Goal: Check status

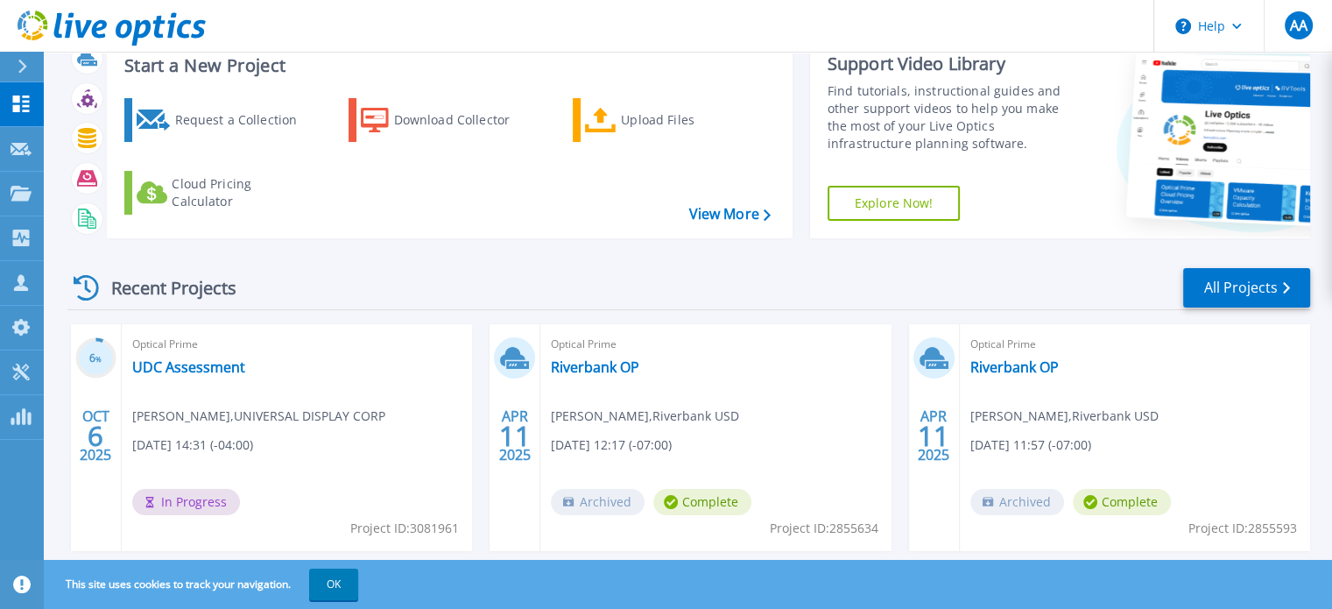
scroll to position [99, 0]
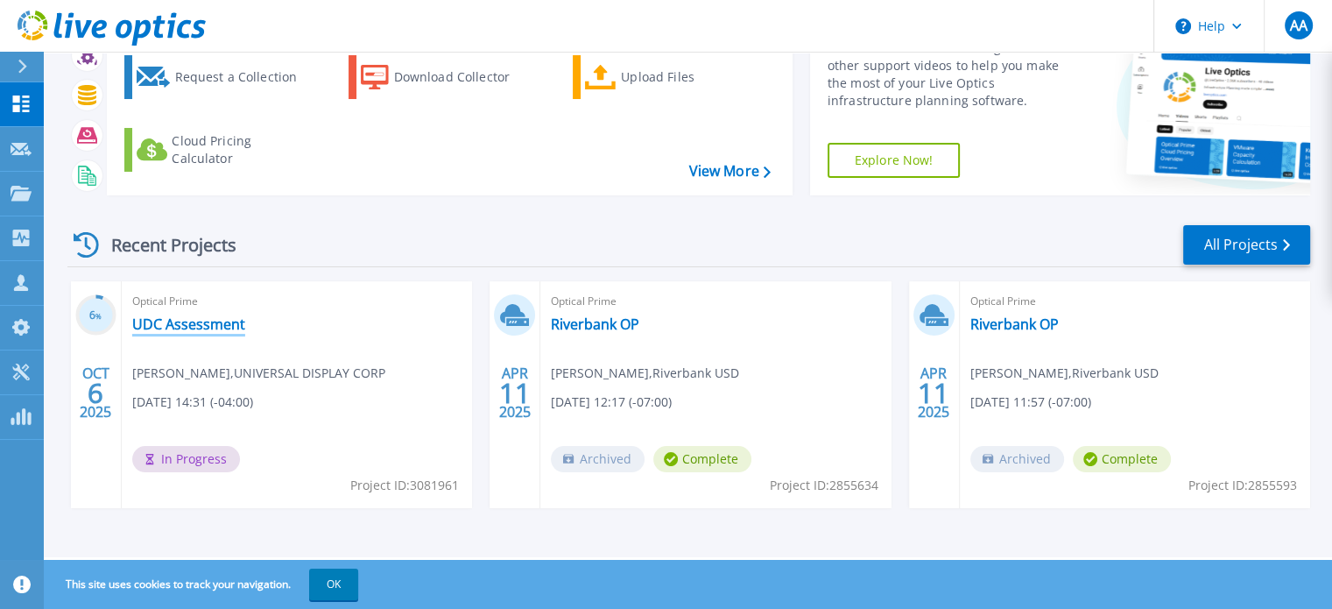
click at [169, 320] on link "UDC Assessment" at bounding box center [188, 324] width 113 height 18
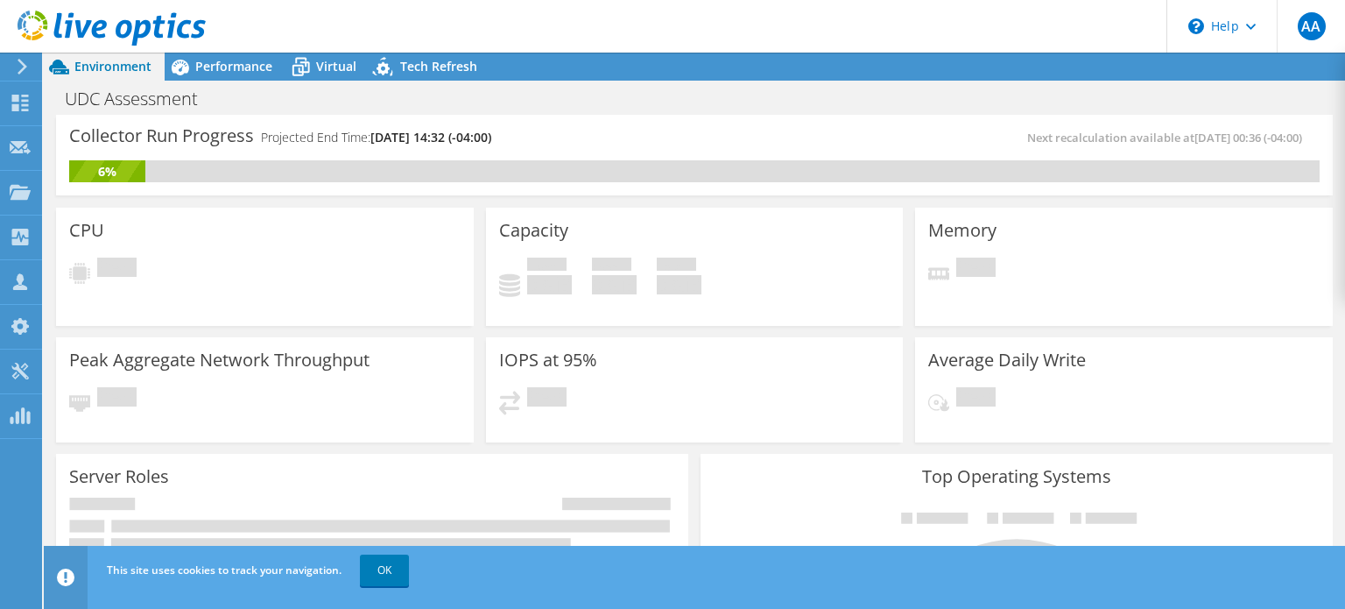
scroll to position [438, 0]
click at [406, 563] on link "OK" at bounding box center [384, 570] width 49 height 32
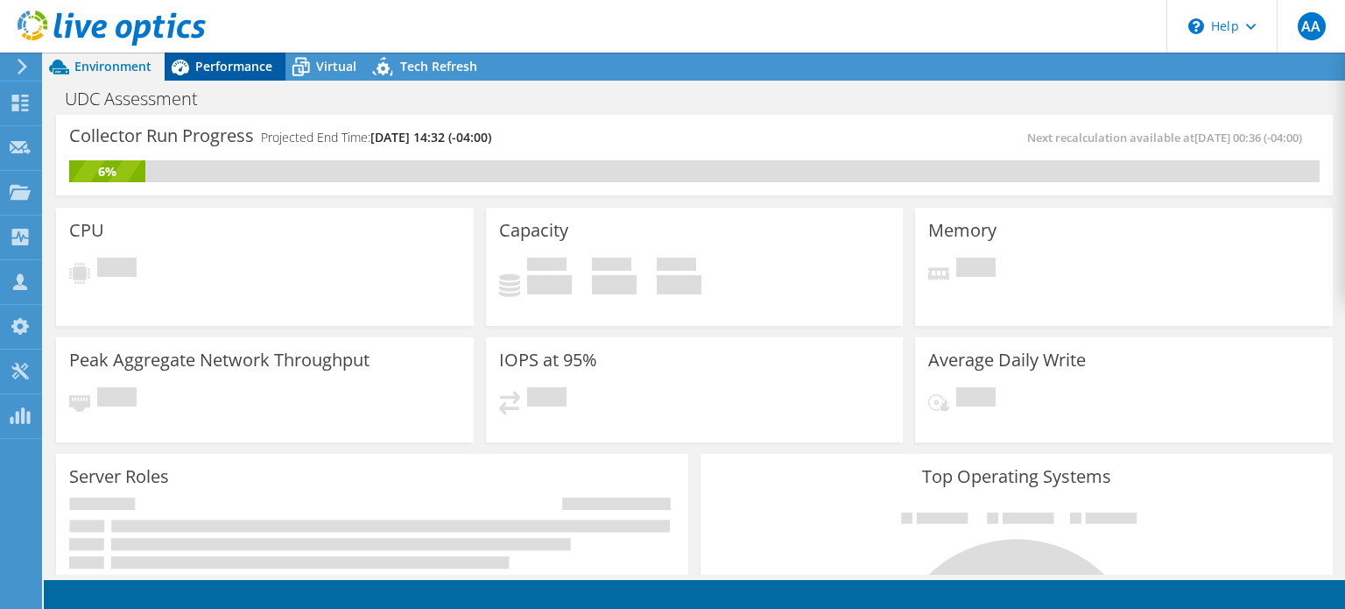
click at [229, 62] on span "Performance" at bounding box center [233, 66] width 77 height 17
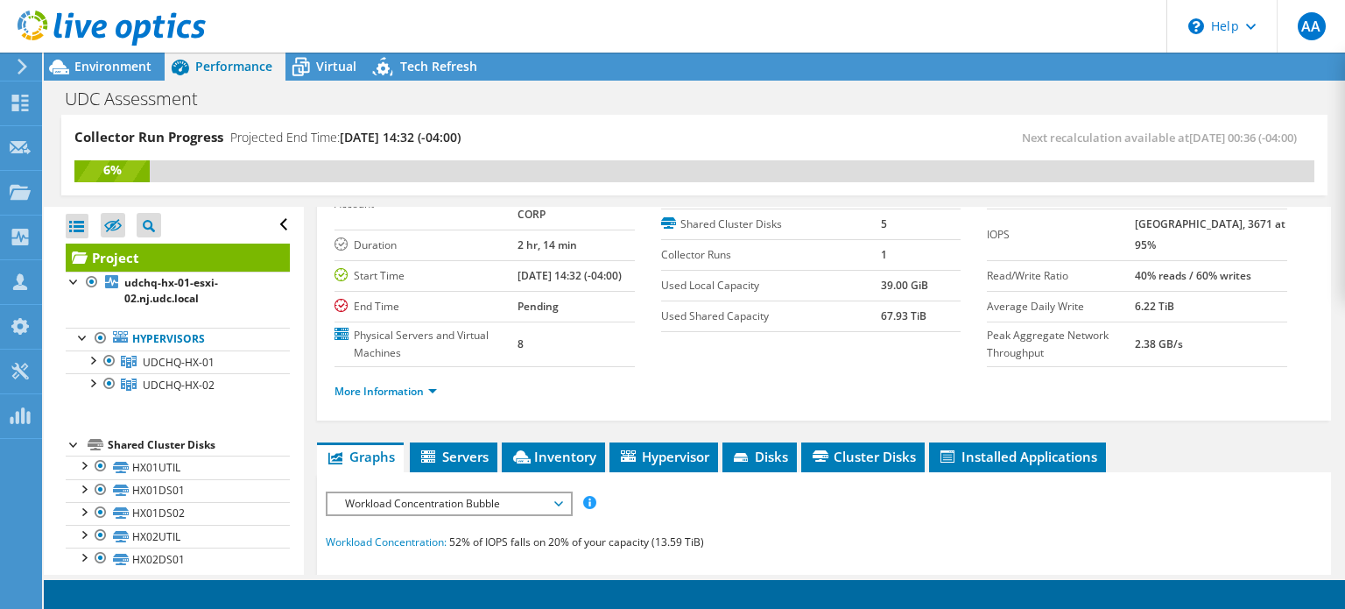
scroll to position [0, 0]
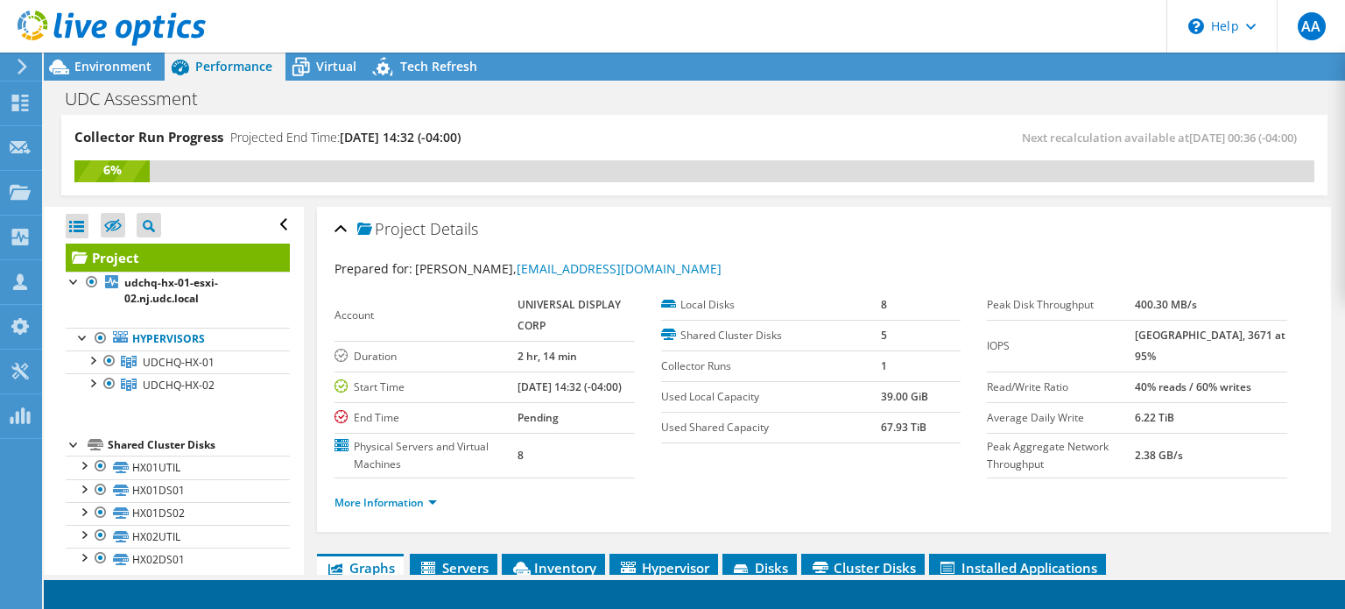
click at [341, 227] on div "Project Details" at bounding box center [824, 230] width 979 height 38
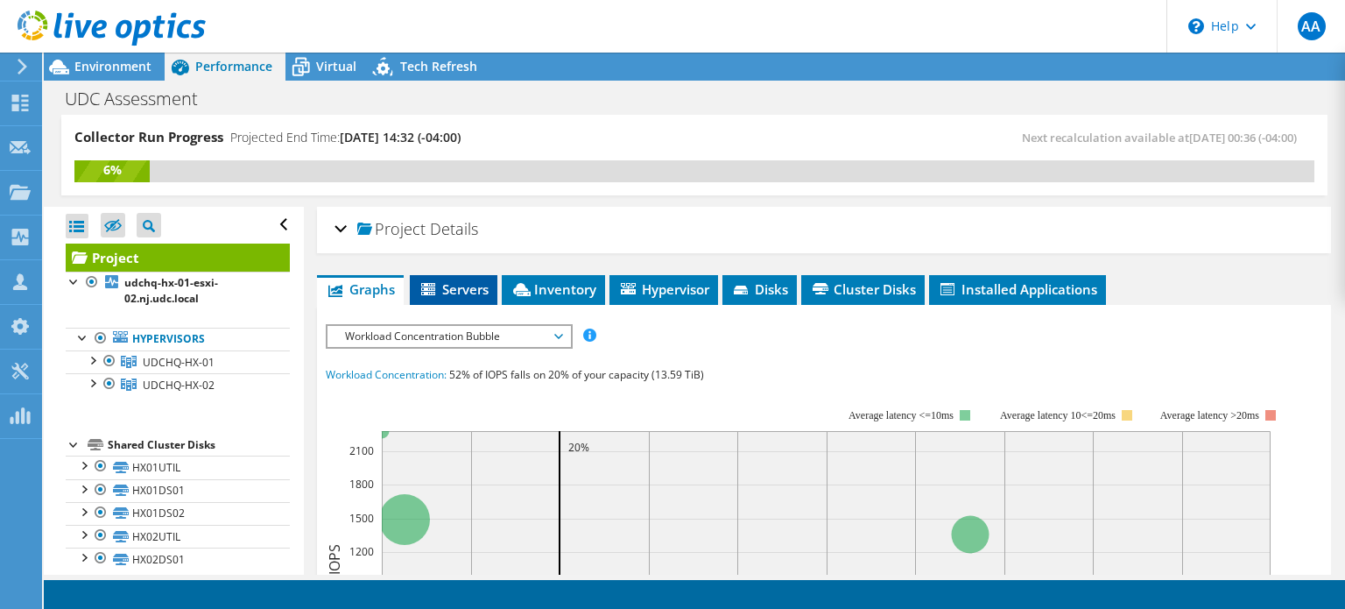
click at [450, 290] on span "Servers" at bounding box center [454, 289] width 70 height 18
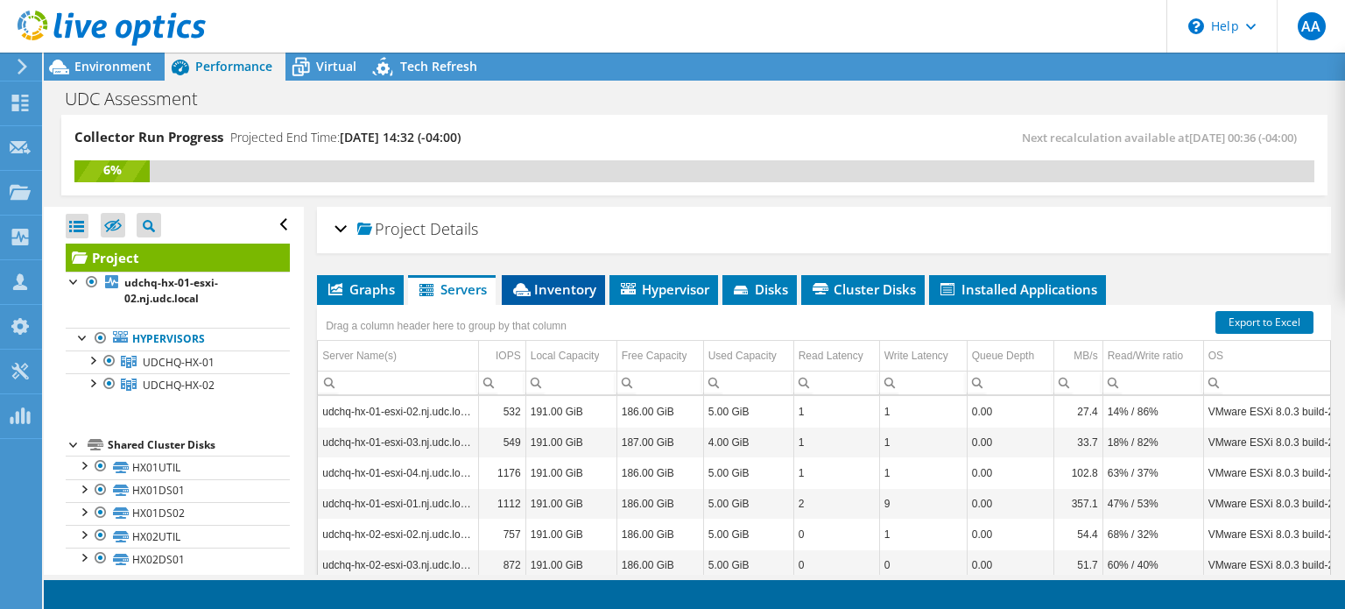
click at [569, 286] on span "Inventory" at bounding box center [554, 289] width 86 height 18
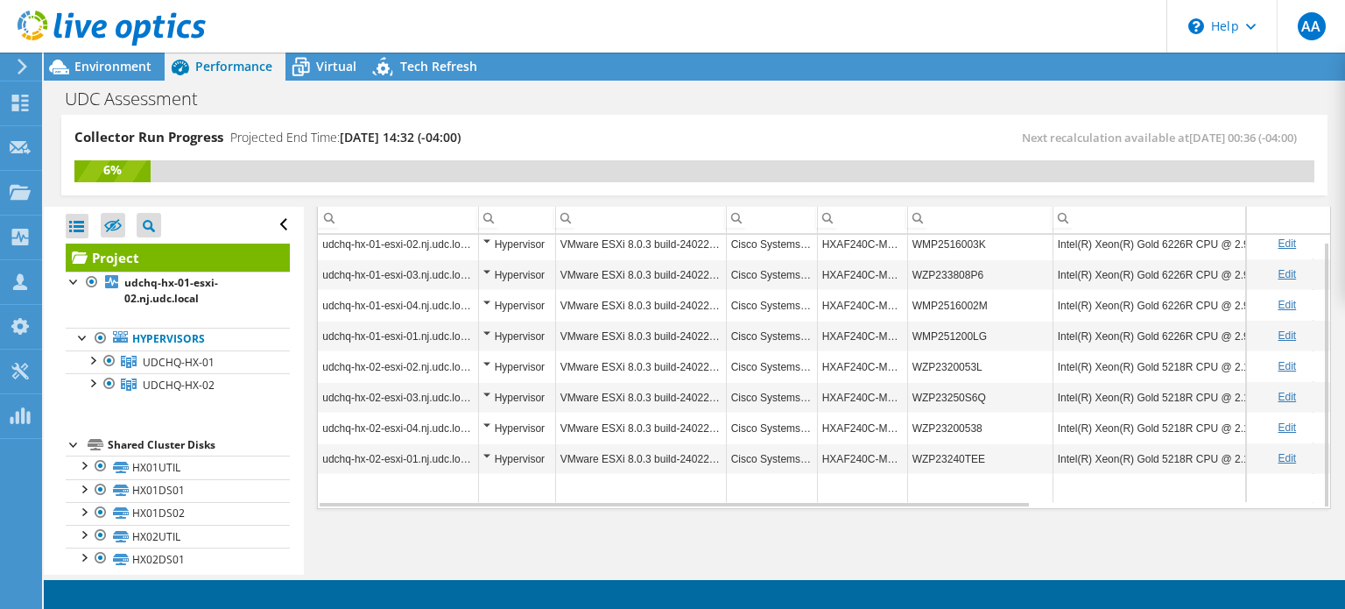
click at [1024, 78] on div "Environment Performance Virtual Upgrades Tech Refresh" at bounding box center [695, 67] width 1302 height 28
click at [620, 106] on div "UDC Assessment Print" at bounding box center [695, 98] width 1302 height 32
click at [646, 122] on div "Collector Run Progress Projected End Time: [DATE] 14:32 (-04:00) Next recalcula…" at bounding box center [694, 155] width 1267 height 81
click at [133, 66] on span "Environment" at bounding box center [112, 66] width 77 height 17
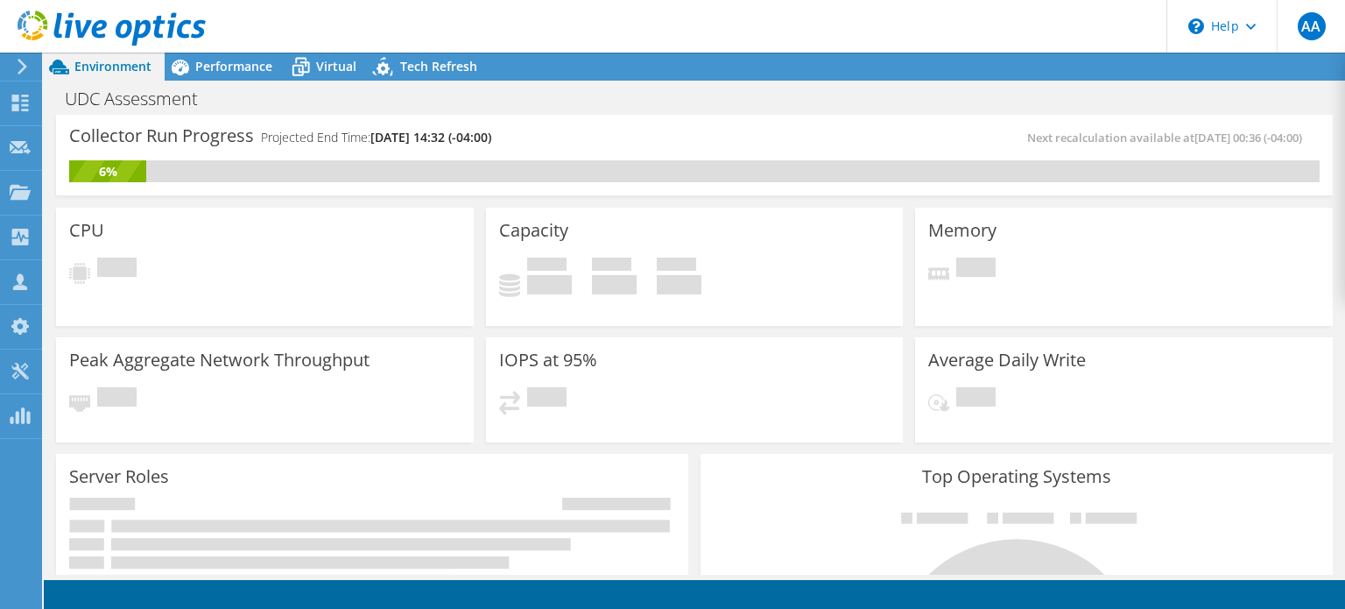
click at [759, 115] on div "Collector Run Progress Projected End Time: [DATE] 14:32 (-04:00) Next recalcula…" at bounding box center [694, 155] width 1277 height 81
